Goal: Find specific page/section: Find specific page/section

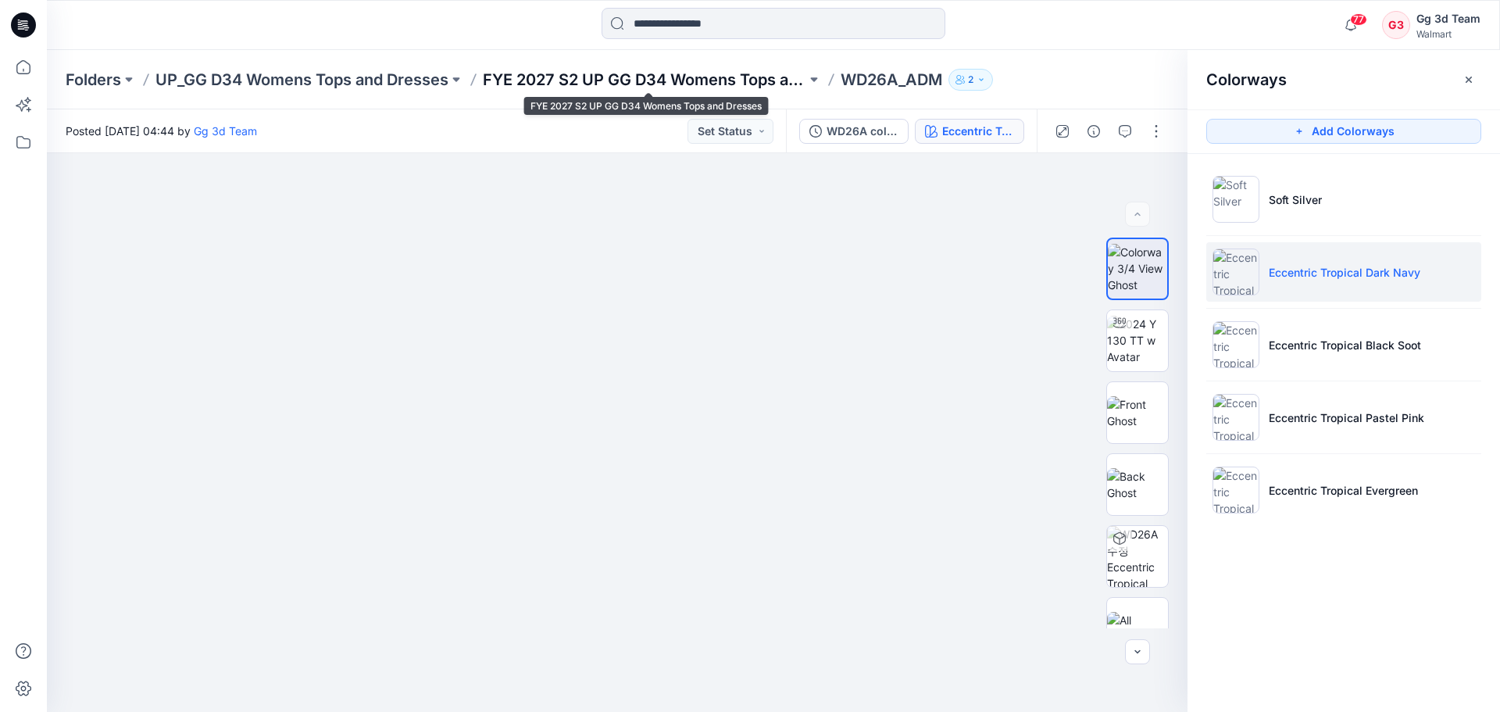
click at [512, 73] on p "FYE 2027 S2 UP GG D34 Womens Tops and Dresses" at bounding box center [645, 80] width 324 height 22
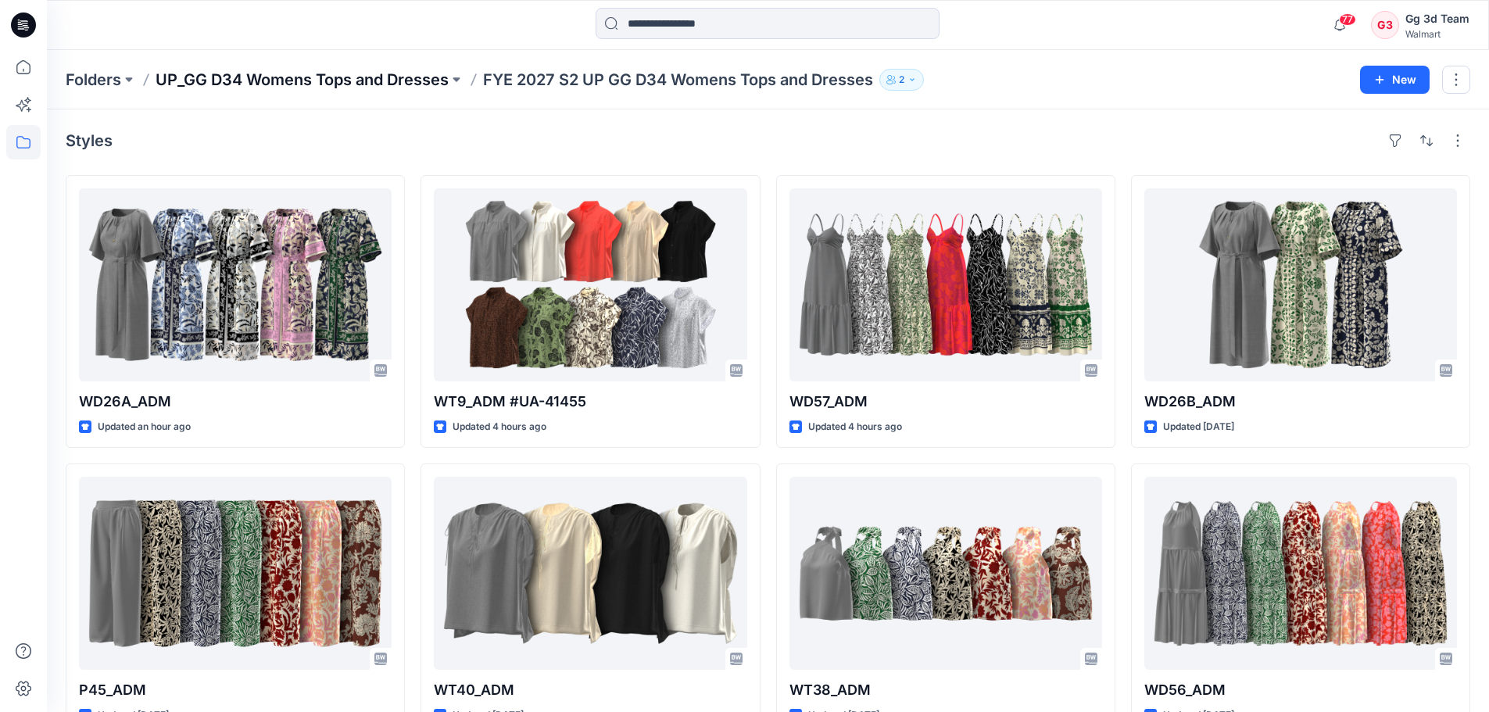
click at [288, 86] on p "UP_GG D34 Womens Tops and Dresses" at bounding box center [302, 80] width 293 height 22
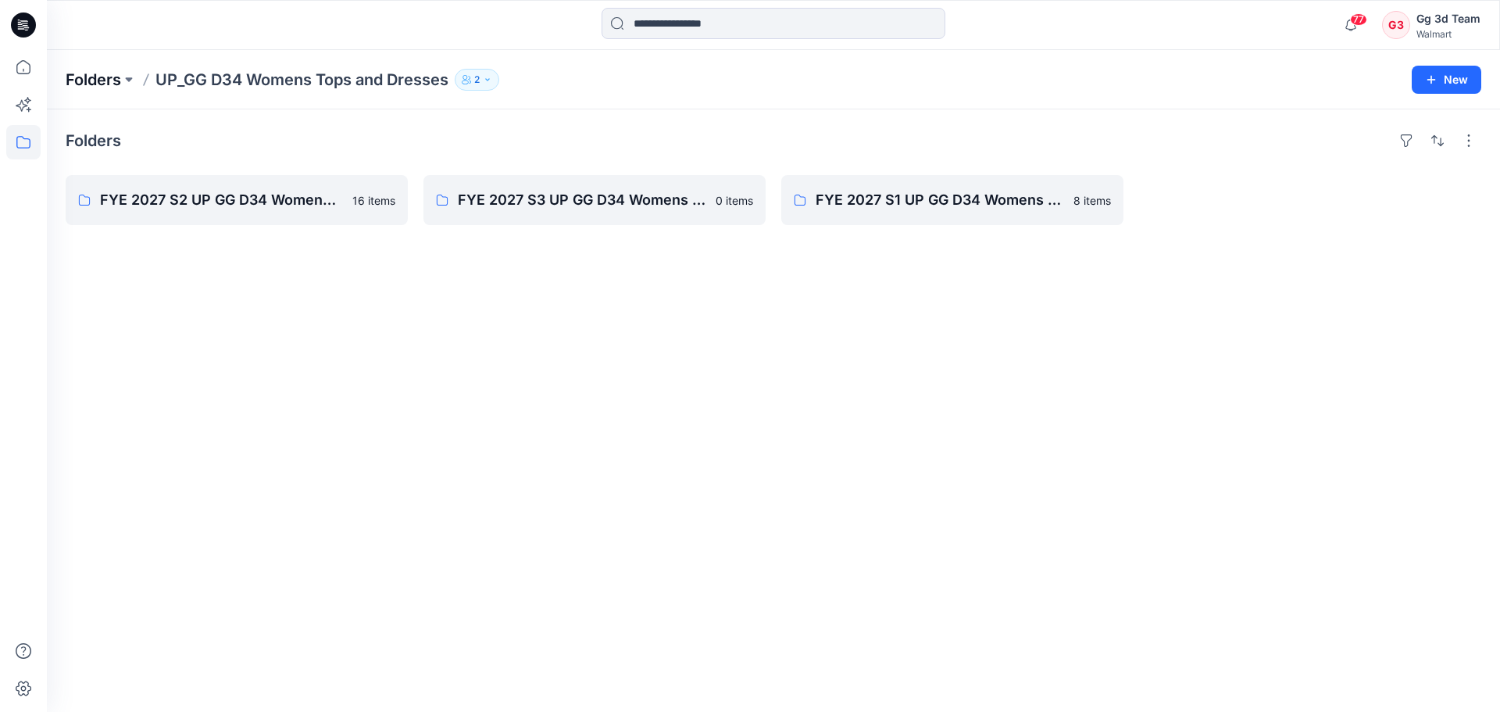
click at [93, 88] on p "Folders" at bounding box center [93, 80] width 55 height 22
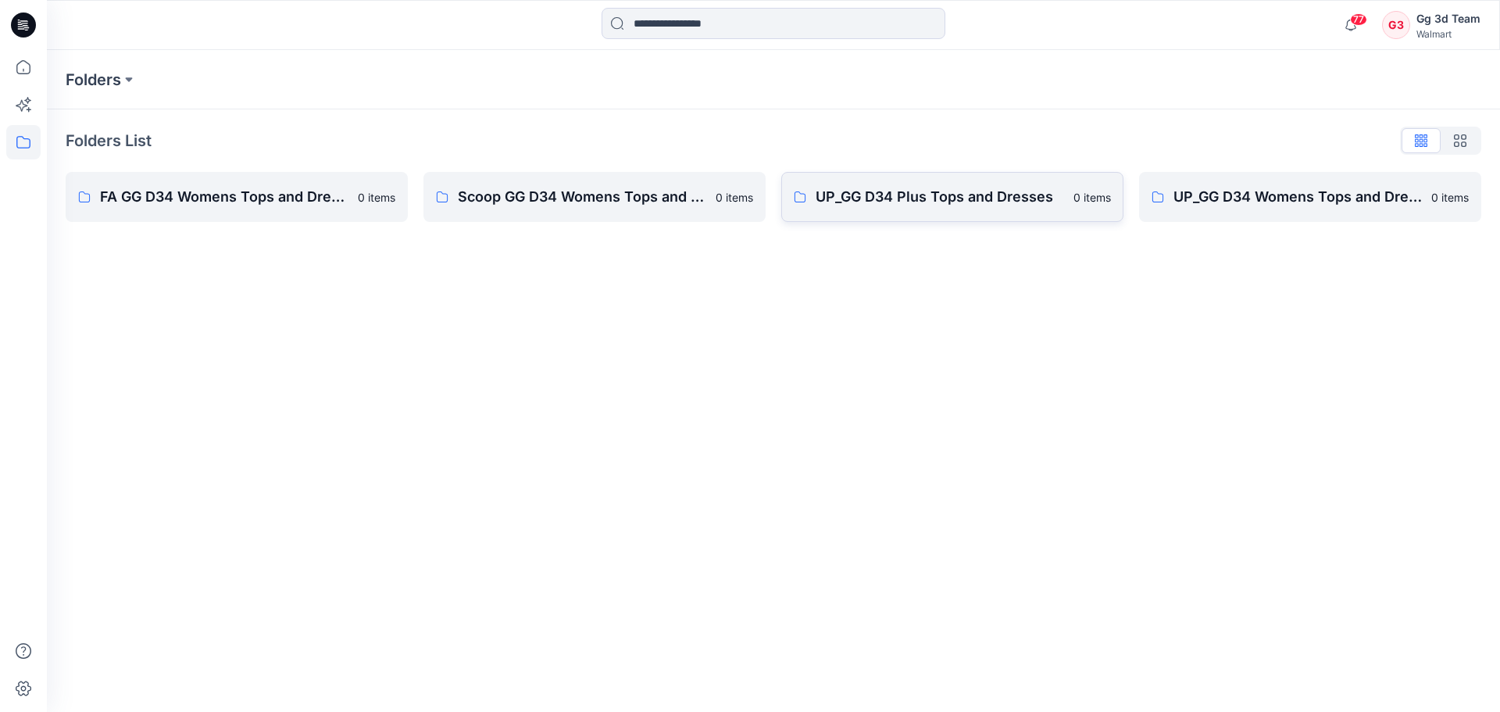
click at [974, 206] on p "UP_GG D34 Plus Tops and Dresses" at bounding box center [940, 197] width 249 height 22
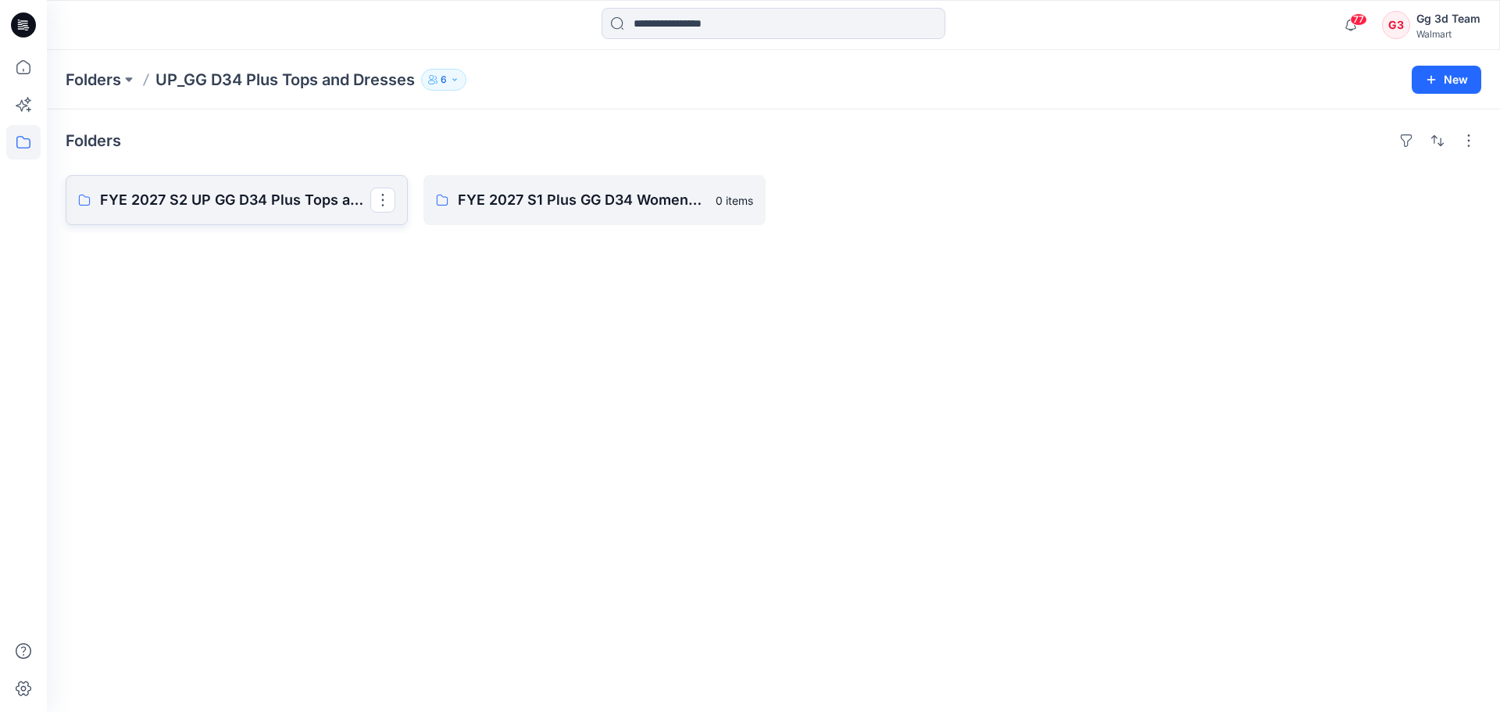
click at [195, 199] on p "FYE 2027 S2 UP GG D34 Plus Tops and Dresses" at bounding box center [235, 200] width 270 height 22
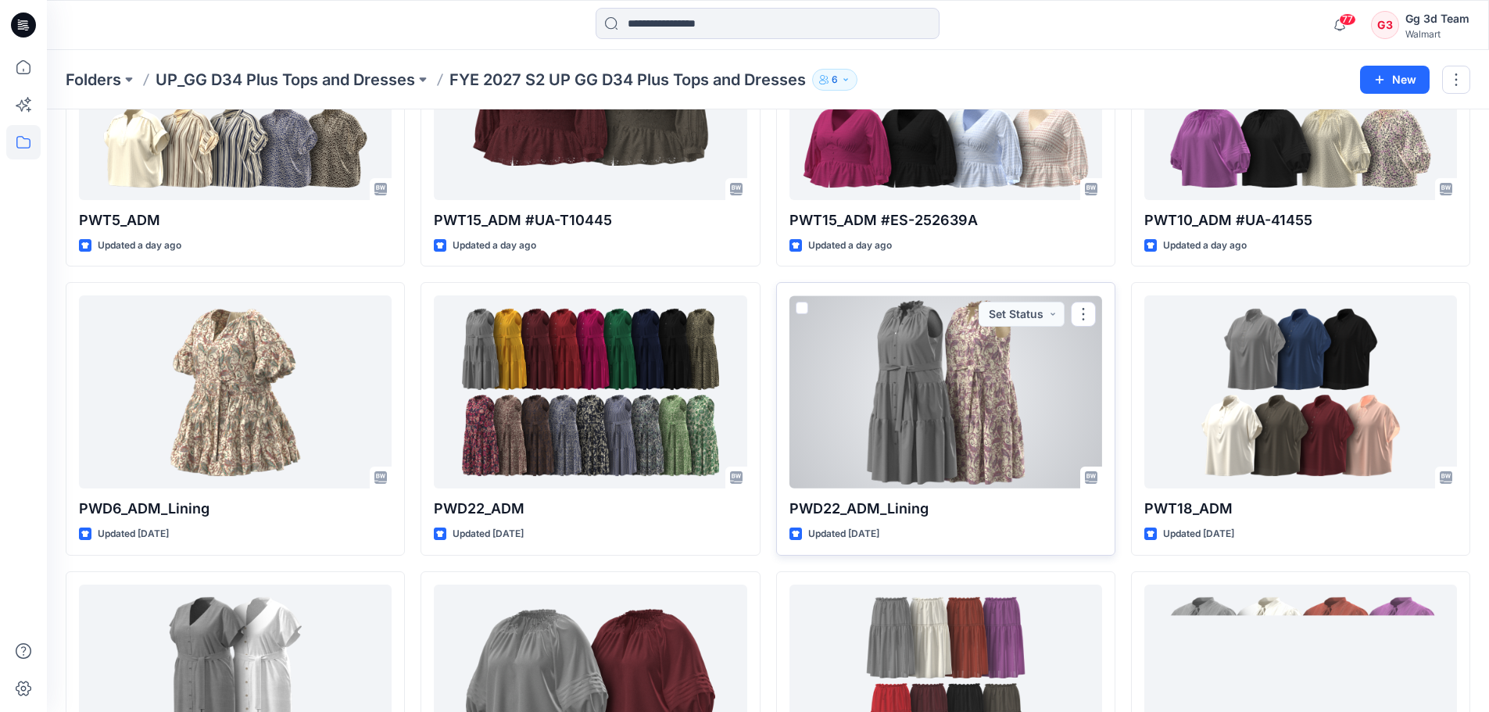
scroll to position [623, 0]
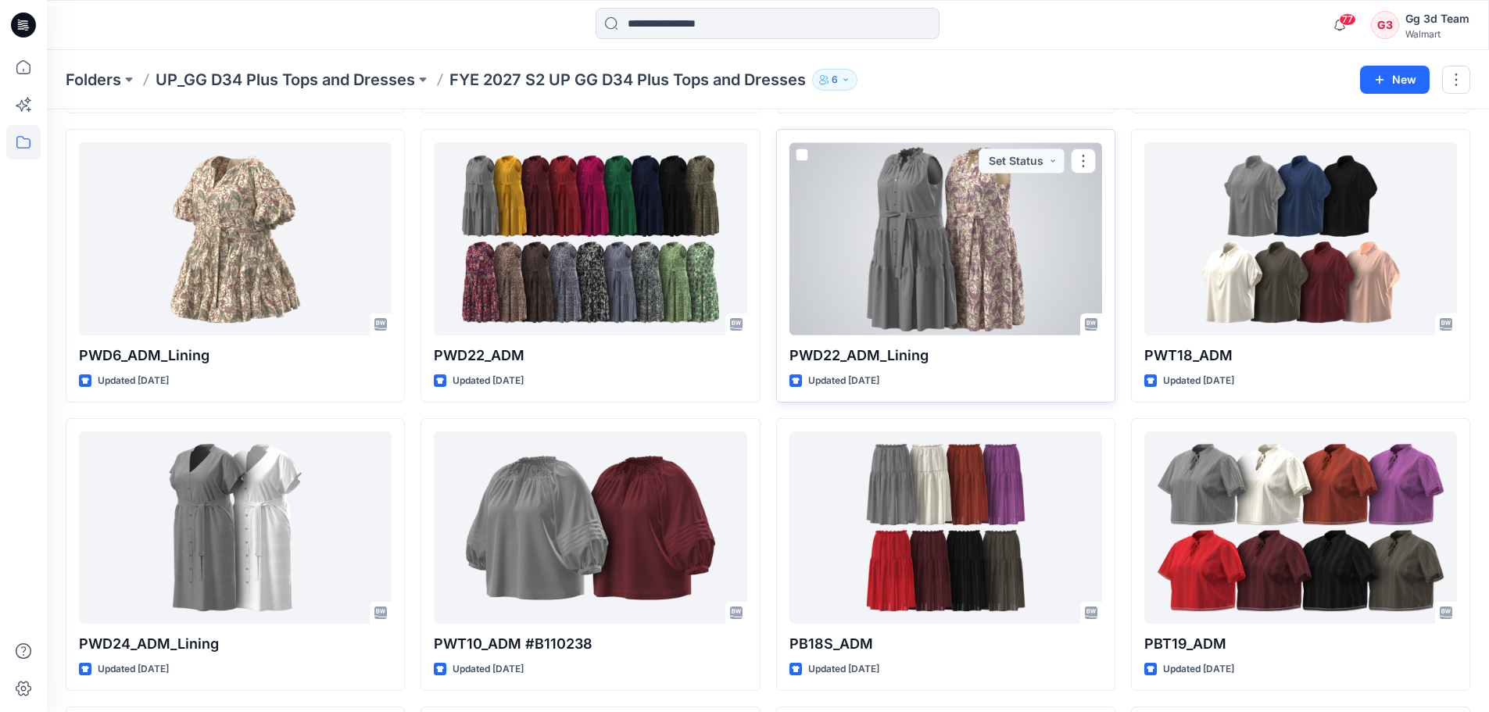
click at [956, 306] on div at bounding box center [945, 238] width 313 height 193
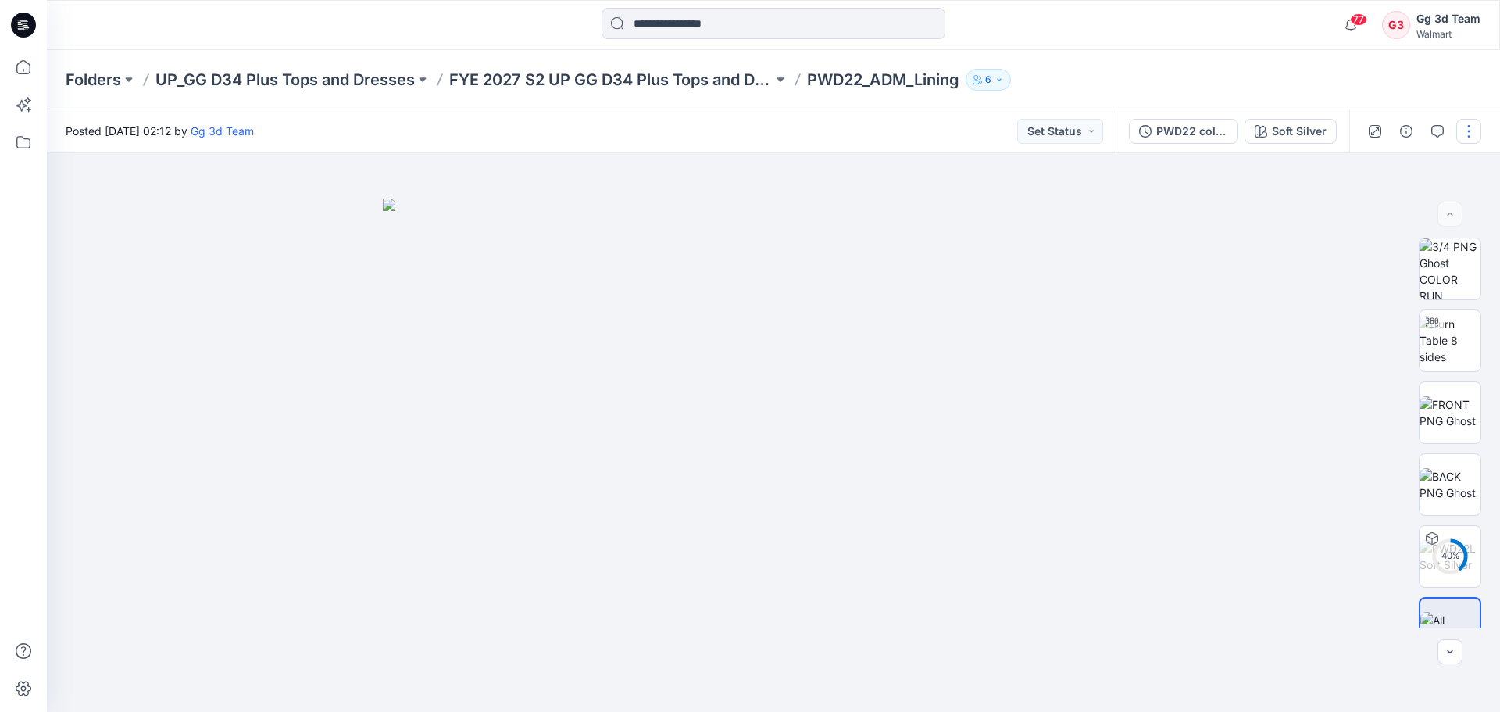
click at [1466, 134] on button "button" at bounding box center [1469, 131] width 25 height 25
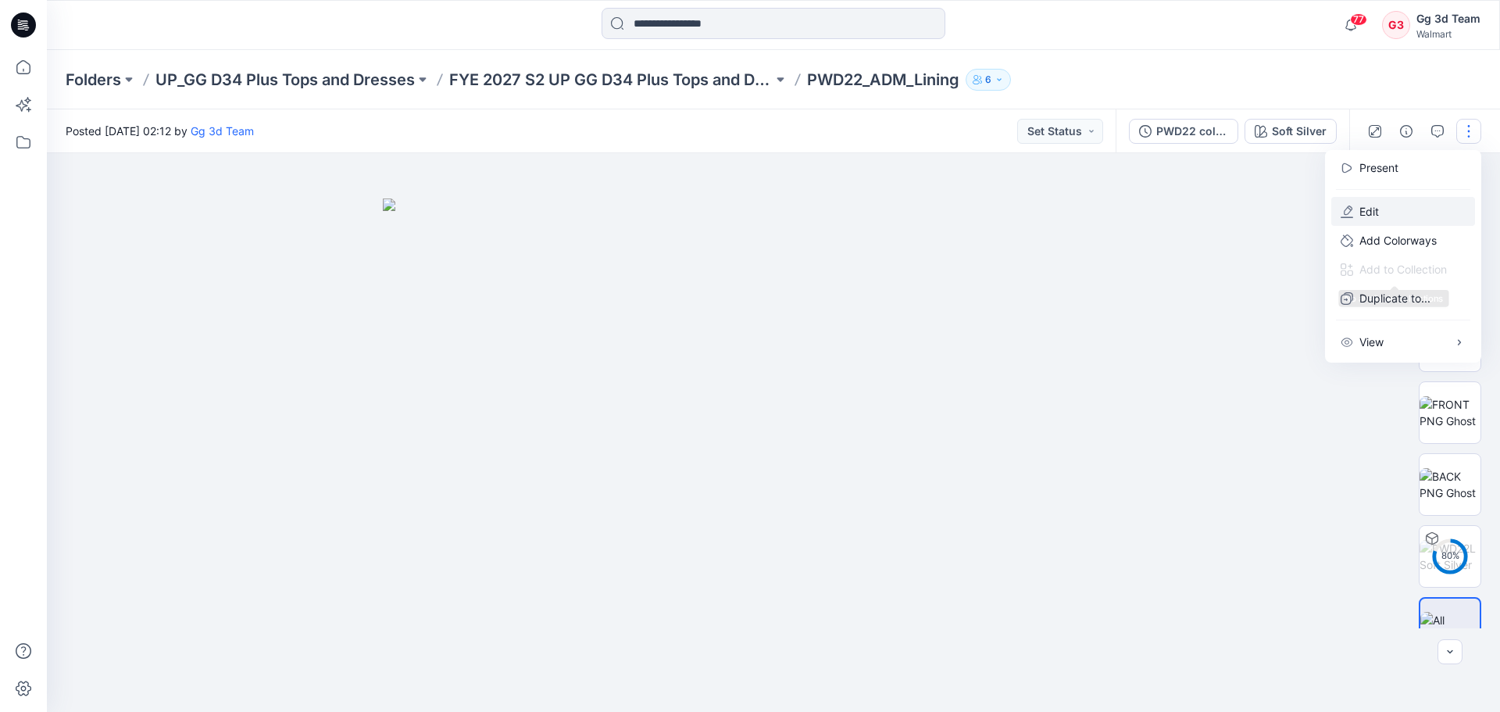
click at [1381, 214] on button "Edit" at bounding box center [1404, 211] width 144 height 29
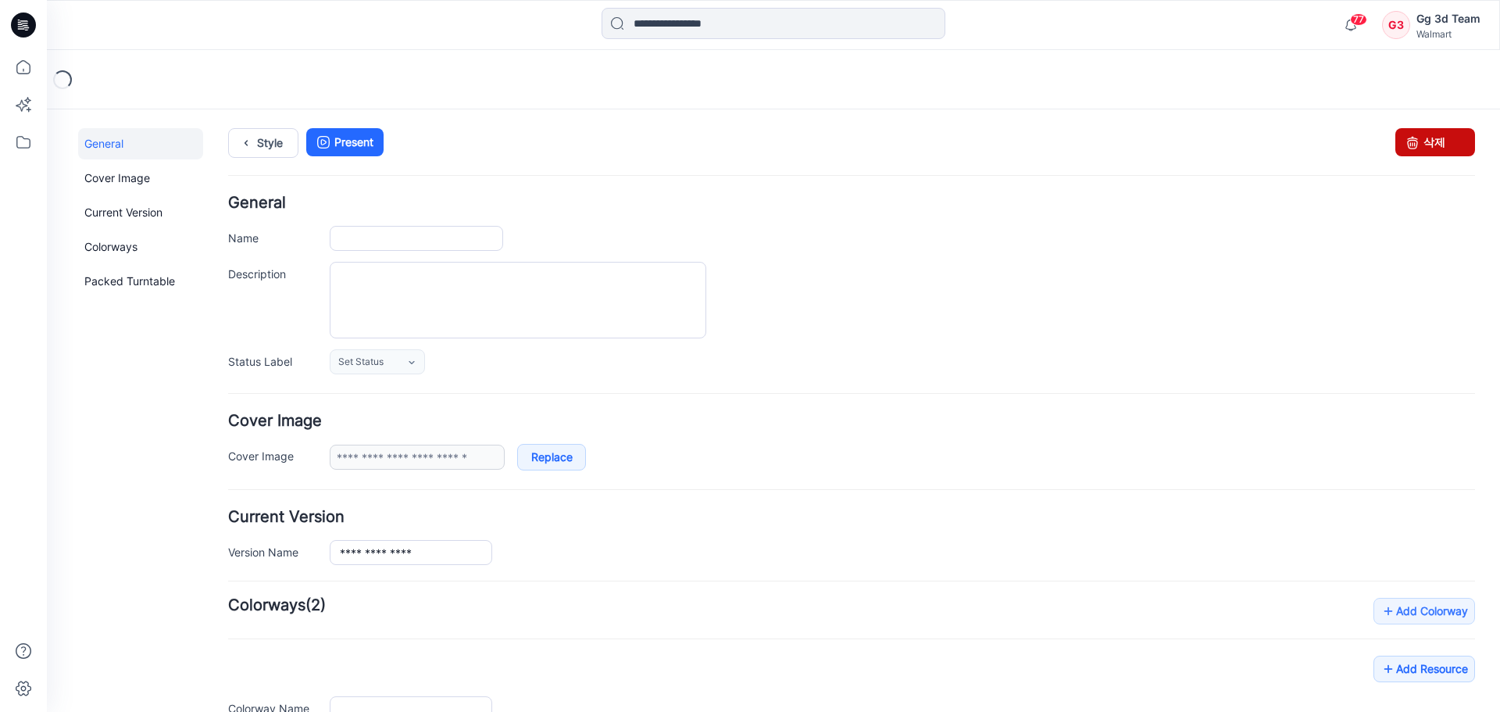
click at [1434, 143] on link "삭제" at bounding box center [1436, 142] width 80 height 28
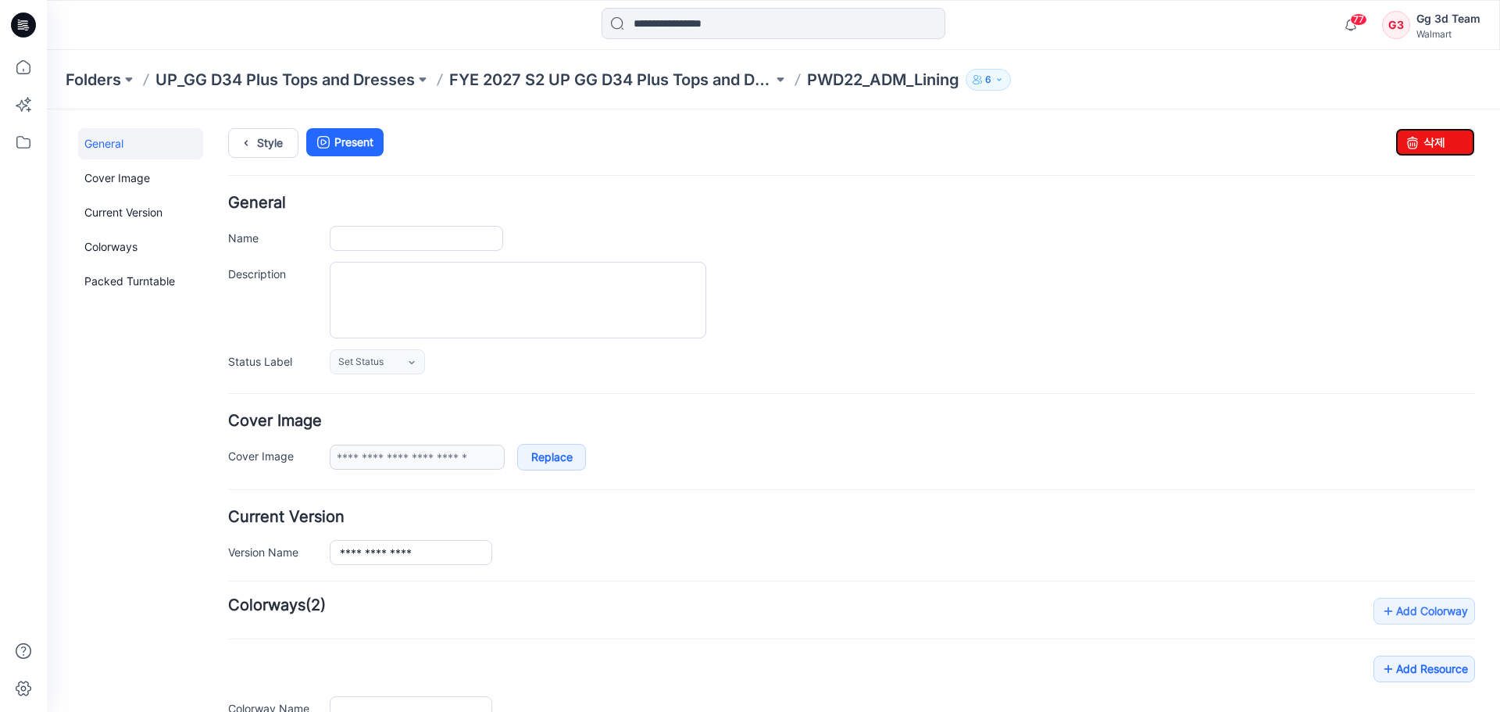
type input "**********"
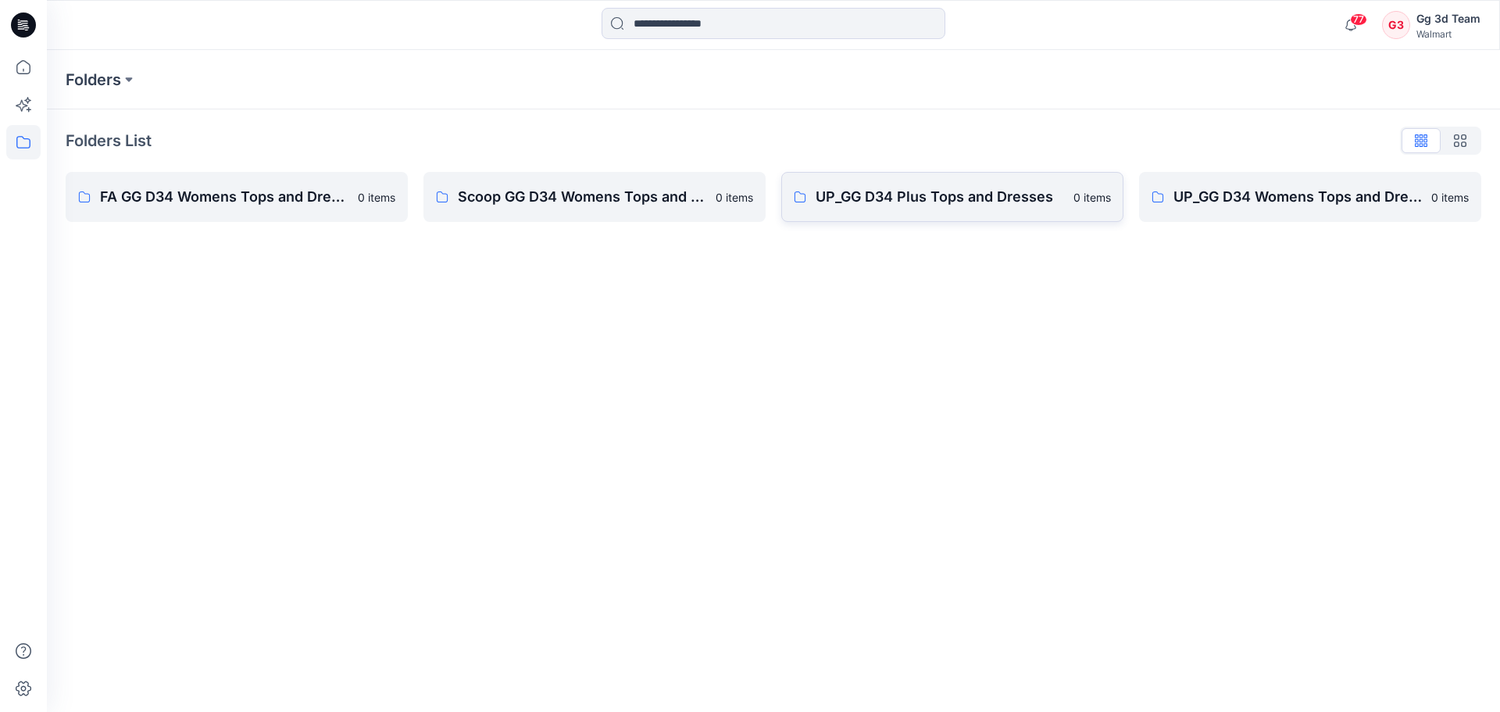
click at [846, 202] on p "UP_GG D34 Plus Tops and Dresses" at bounding box center [940, 197] width 249 height 22
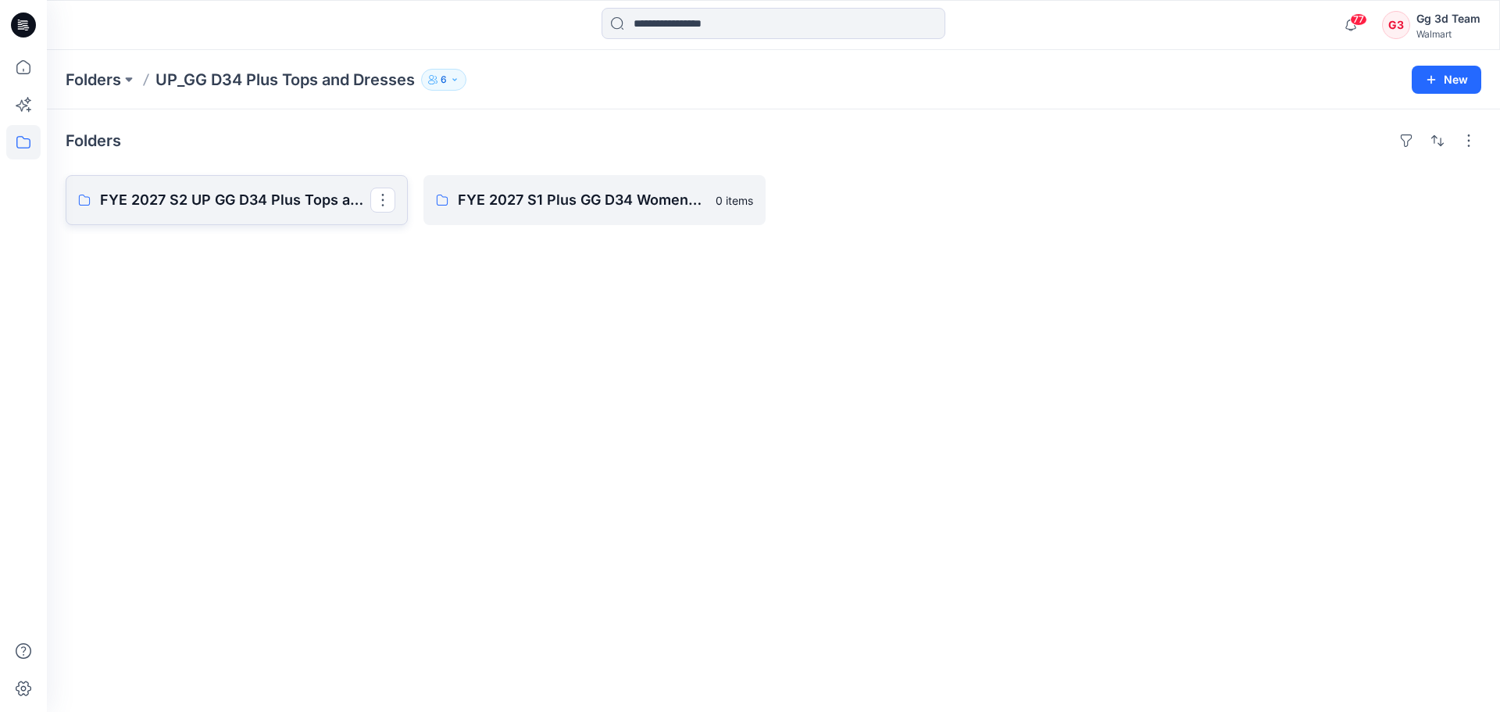
click at [263, 191] on p "FYE 2027 S2 UP GG D34 Plus Tops and Dresses" at bounding box center [235, 200] width 270 height 22
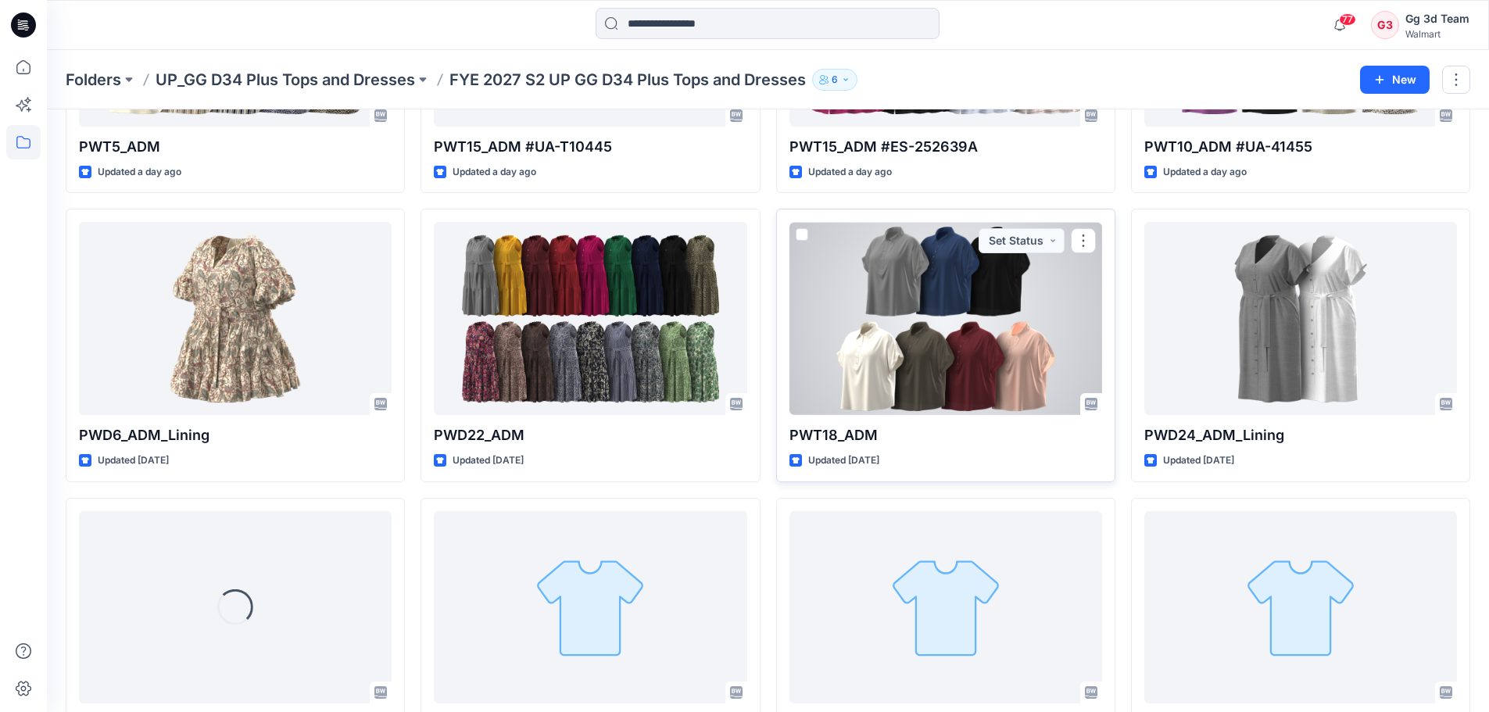
scroll to position [623, 0]
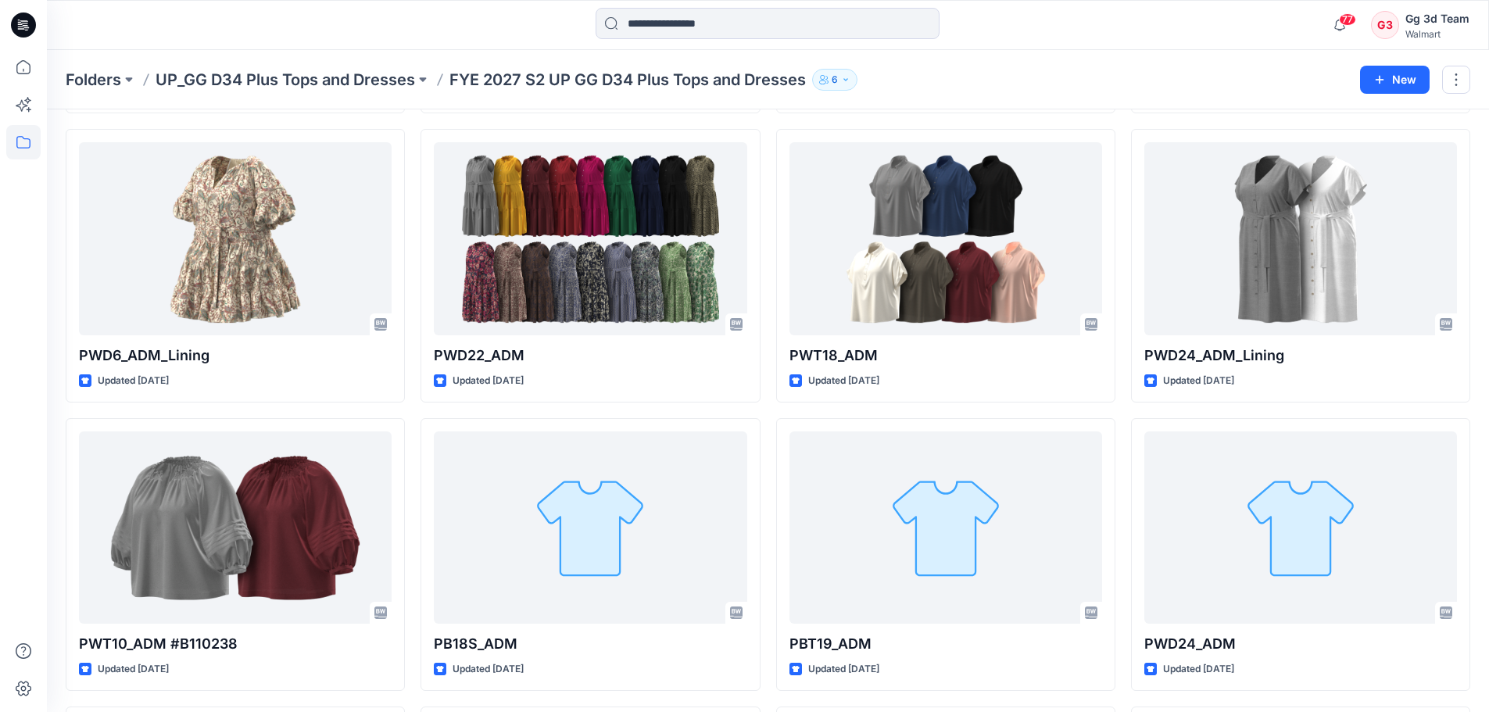
click at [1003, 77] on div "Folders UP_GG D34 Plus Tops and Dresses FYE 2027 S2 UP GG D34 Plus Tops and Dre…" at bounding box center [707, 80] width 1282 height 22
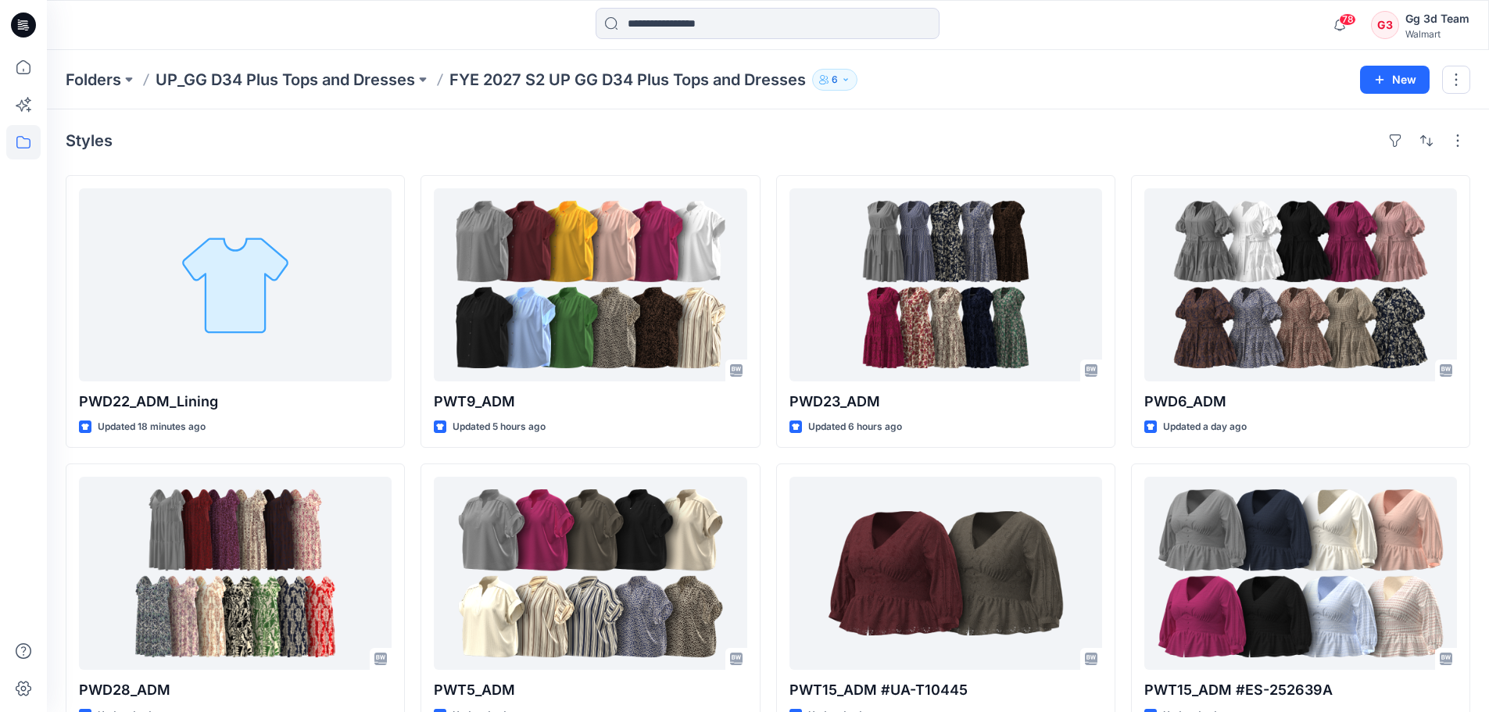
click at [594, 143] on div "Styles" at bounding box center [768, 140] width 1404 height 25
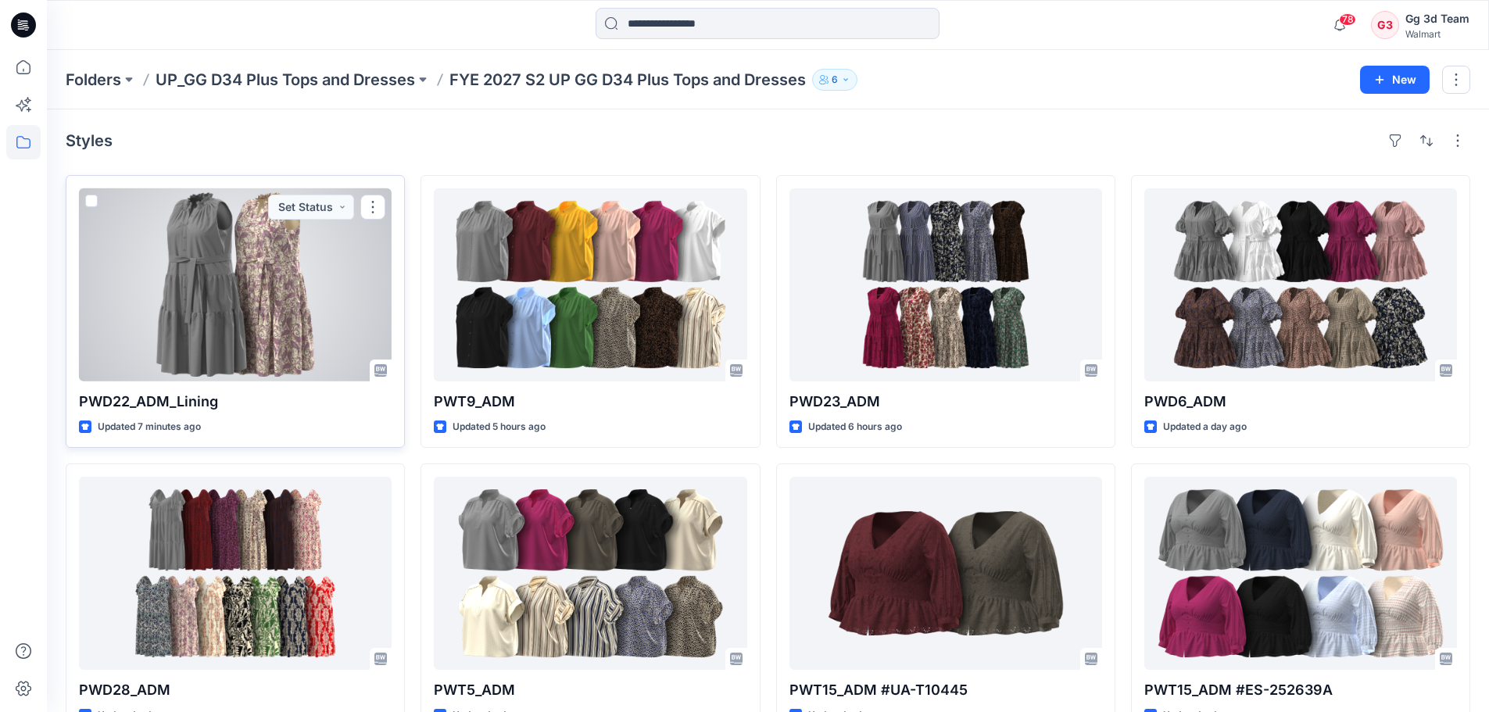
click at [159, 291] on div at bounding box center [235, 284] width 313 height 193
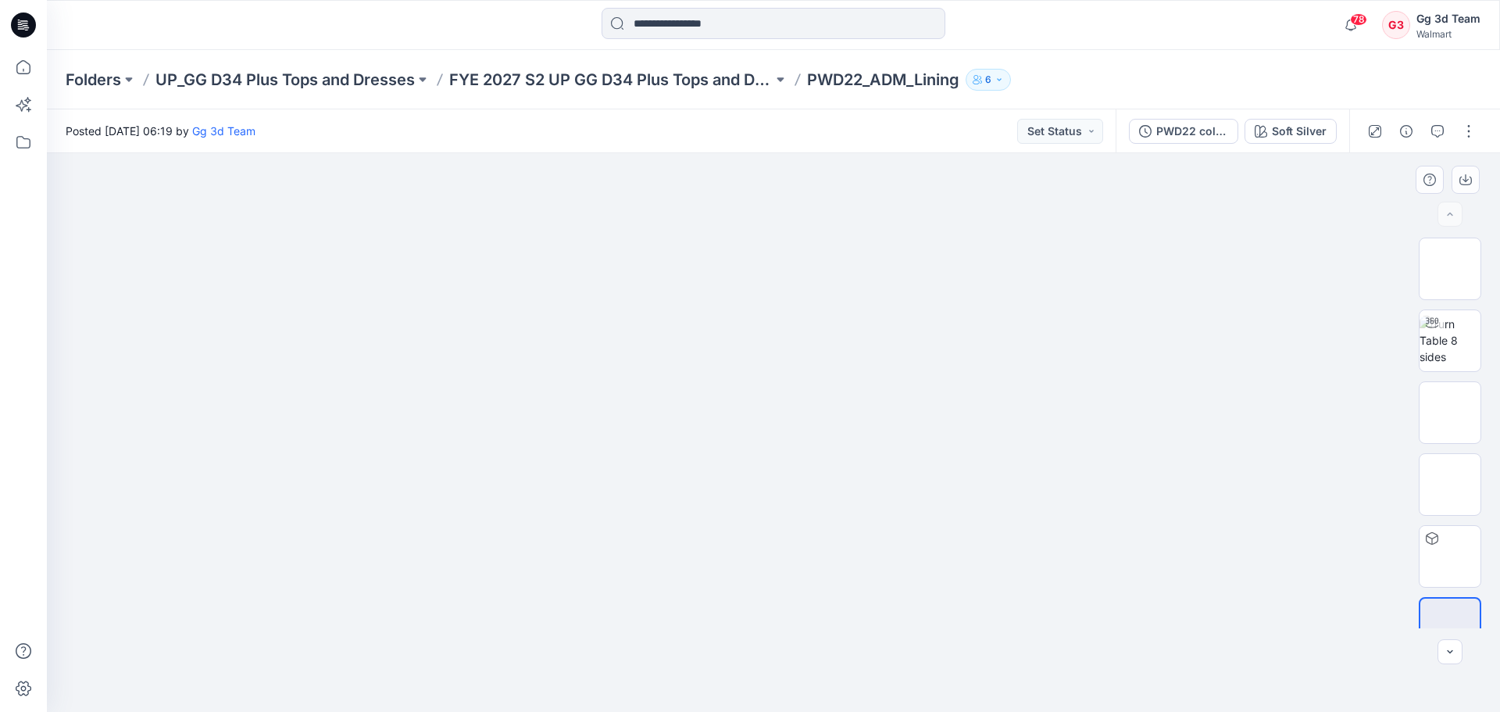
click at [565, 199] on img at bounding box center [774, 199] width 782 height 0
click at [1420, 344] on img at bounding box center [1450, 340] width 61 height 49
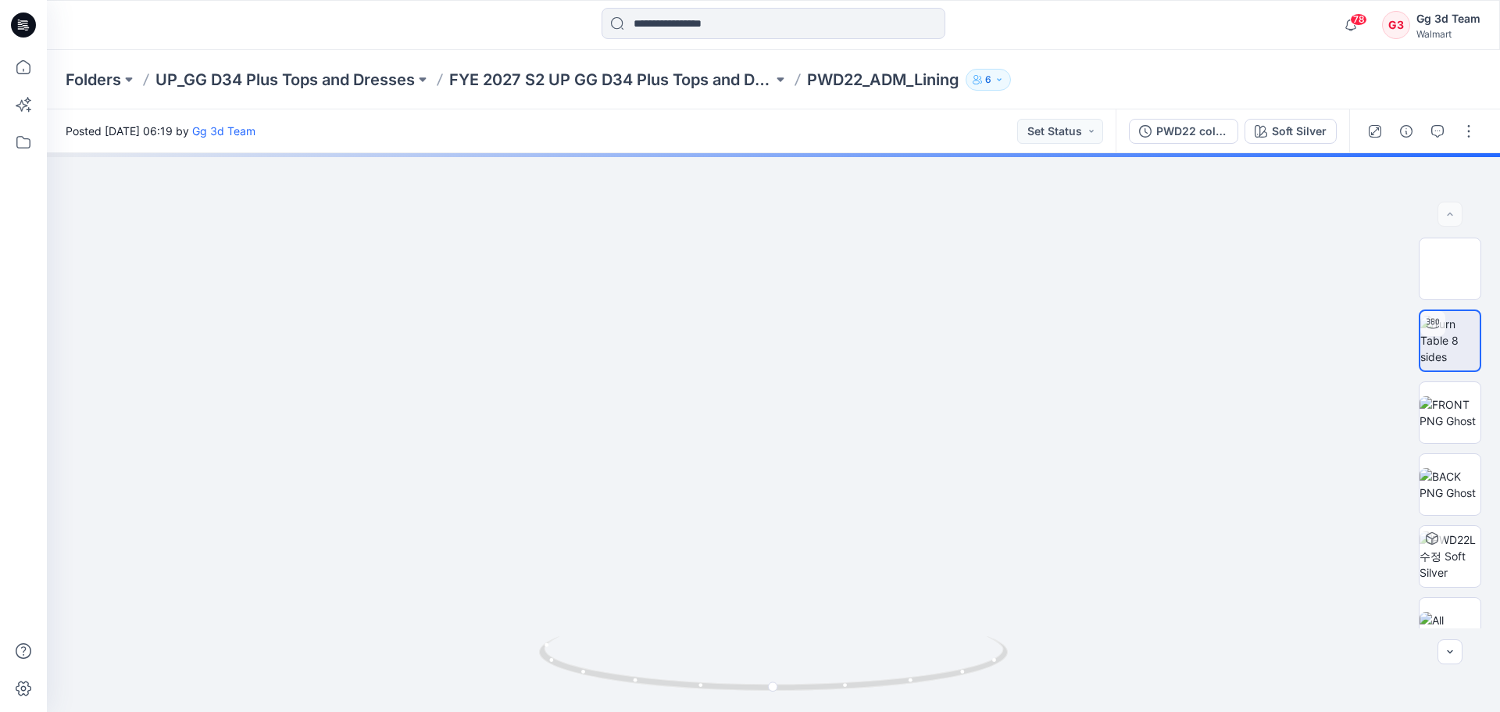
drag, startPoint x: 837, startPoint y: 388, endPoint x: 816, endPoint y: 88, distance: 301.6
click at [816, 97] on div "Folders UP_GG D34 Plus Tops and Dresses FYE 2027 S2 UP GG D34 Plus Tops and Dre…" at bounding box center [774, 381] width 1454 height 662
drag, startPoint x: 952, startPoint y: 548, endPoint x: 925, endPoint y: 258, distance: 291.2
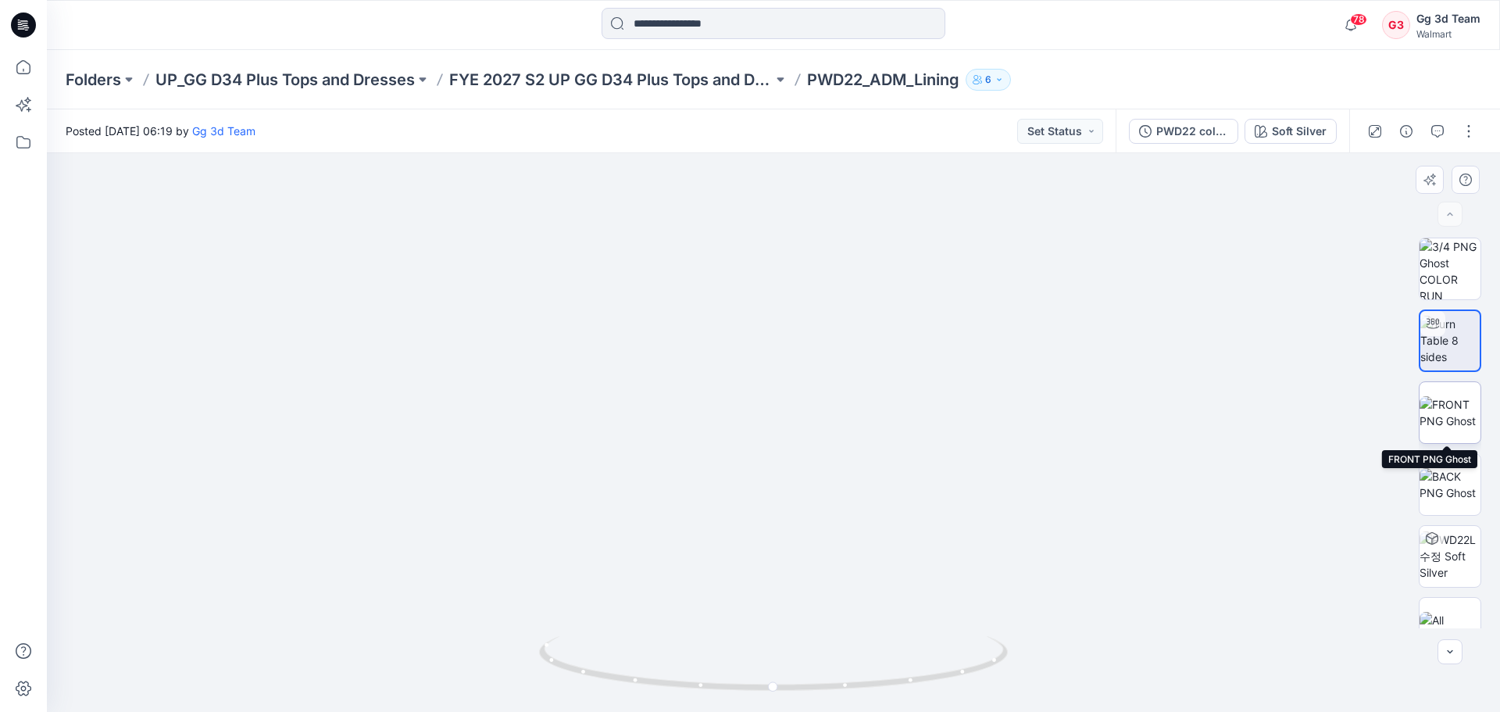
click at [1442, 421] on img at bounding box center [1450, 412] width 61 height 33
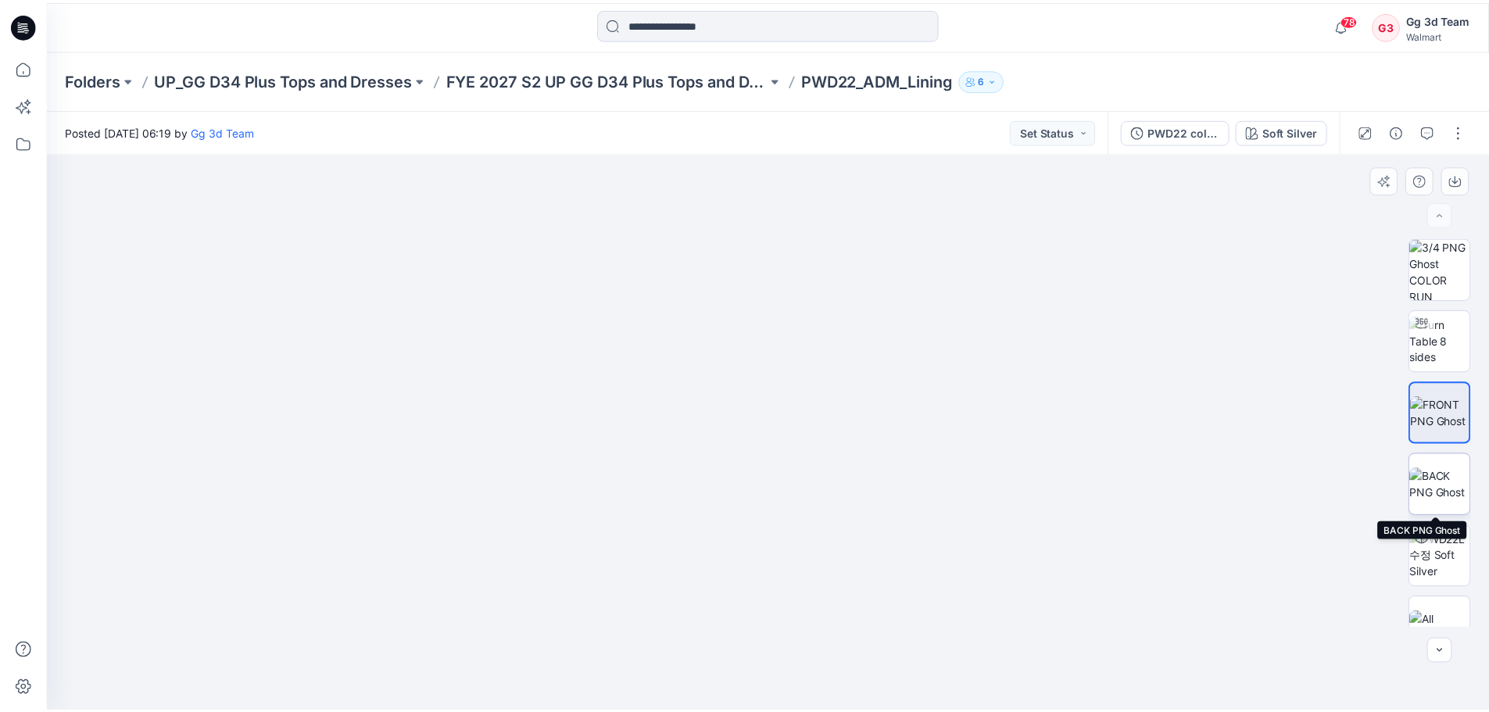
scroll to position [31, 0]
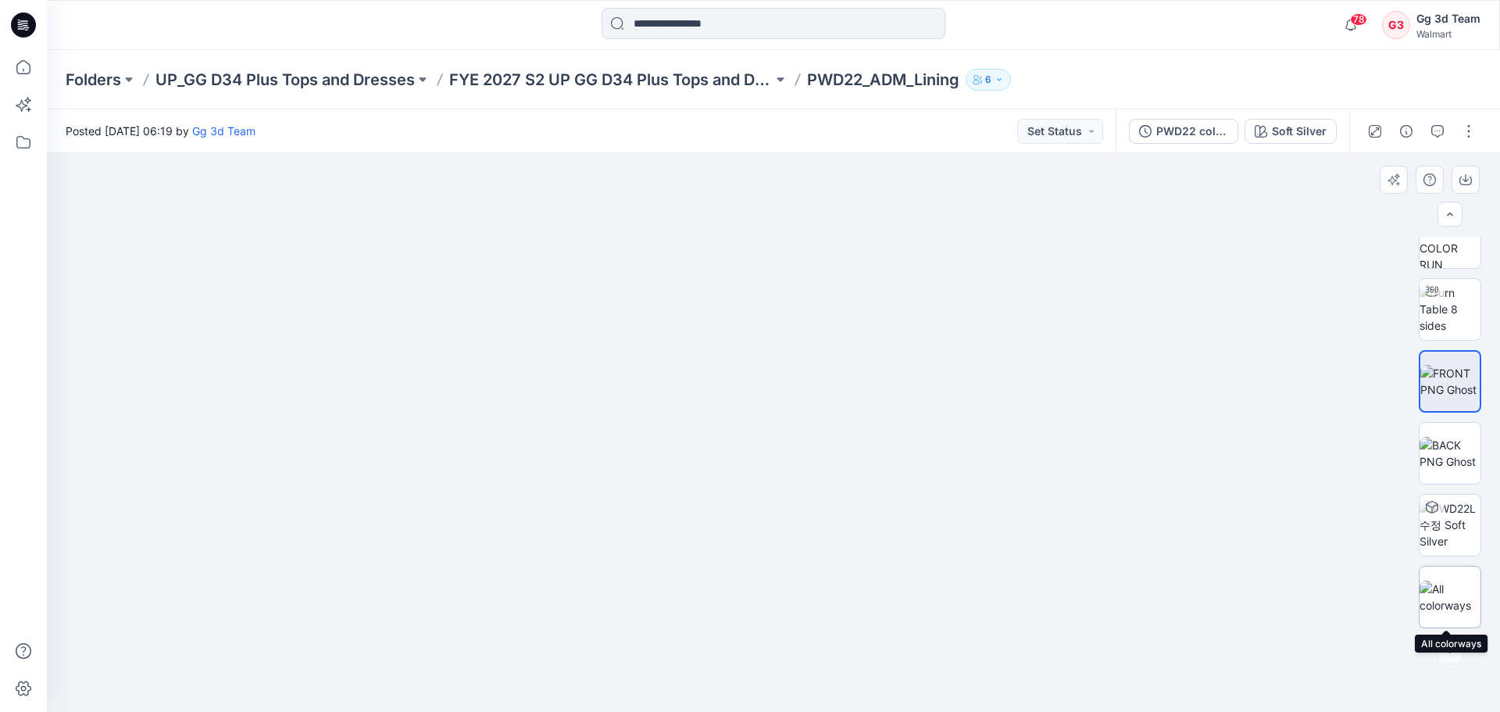
click at [1443, 588] on img at bounding box center [1450, 597] width 61 height 33
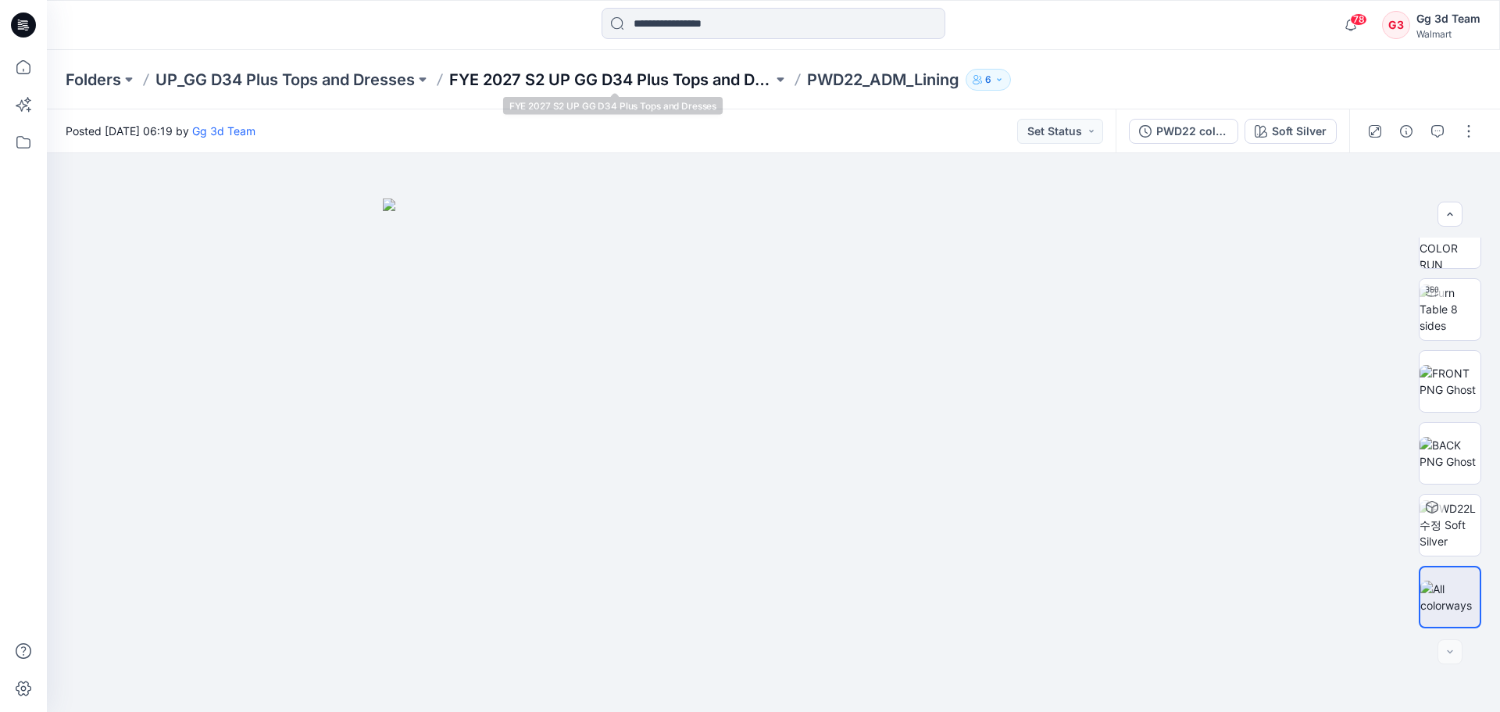
click at [629, 90] on p "FYE 2027 S2 UP GG D34 Plus Tops and Dresses" at bounding box center [611, 80] width 324 height 22
